Goal: Information Seeking & Learning: Learn about a topic

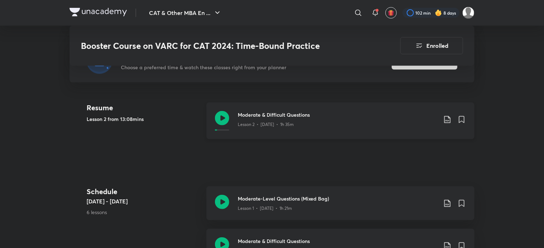
click at [220, 111] on icon at bounding box center [222, 118] width 14 height 14
